Goal: Task Accomplishment & Management: Manage account settings

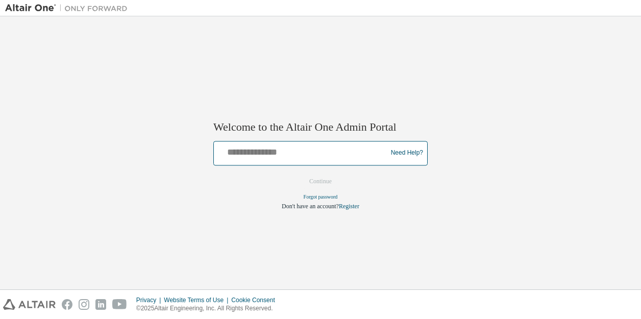
click at [263, 153] on input "text" at bounding box center [302, 150] width 168 height 15
type input "**********"
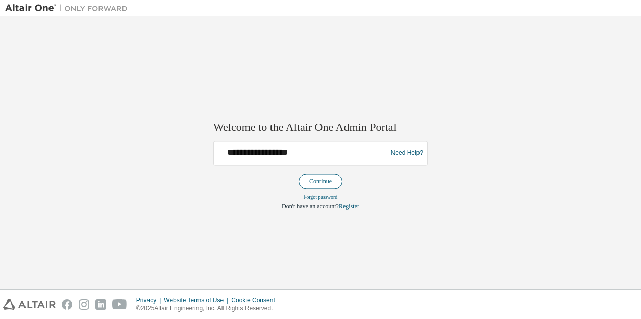
click at [318, 178] on button "Continue" at bounding box center [320, 180] width 44 height 15
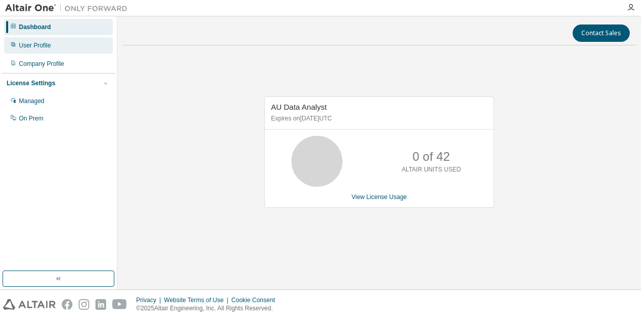
click at [43, 49] on div "User Profile" at bounding box center [58, 45] width 109 height 16
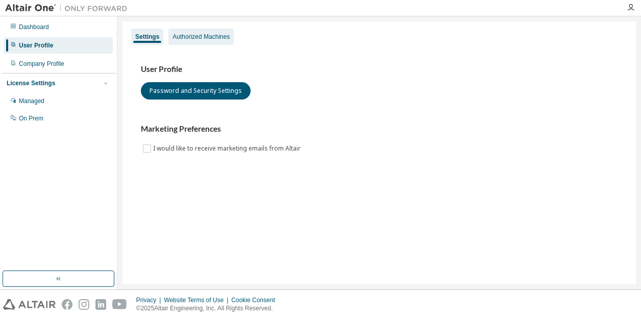
click at [209, 38] on div "Authorized Machines" at bounding box center [200, 37] width 57 height 8
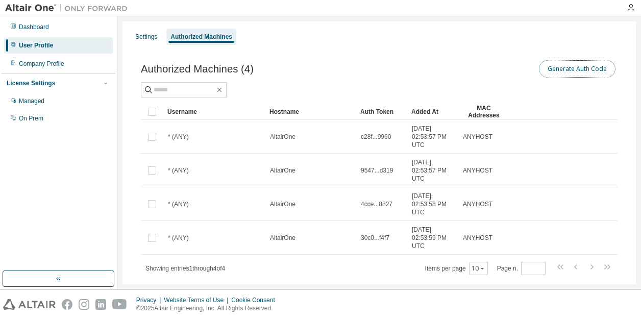
click at [561, 70] on button "Generate Auth Code" at bounding box center [577, 68] width 77 height 17
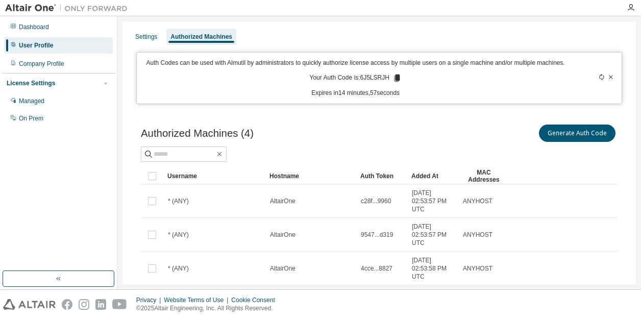
click at [394, 76] on icon at bounding box center [397, 77] width 6 height 7
click at [29, 28] on div "Dashboard" at bounding box center [34, 27] width 30 height 8
